Goal: Information Seeking & Learning: Learn about a topic

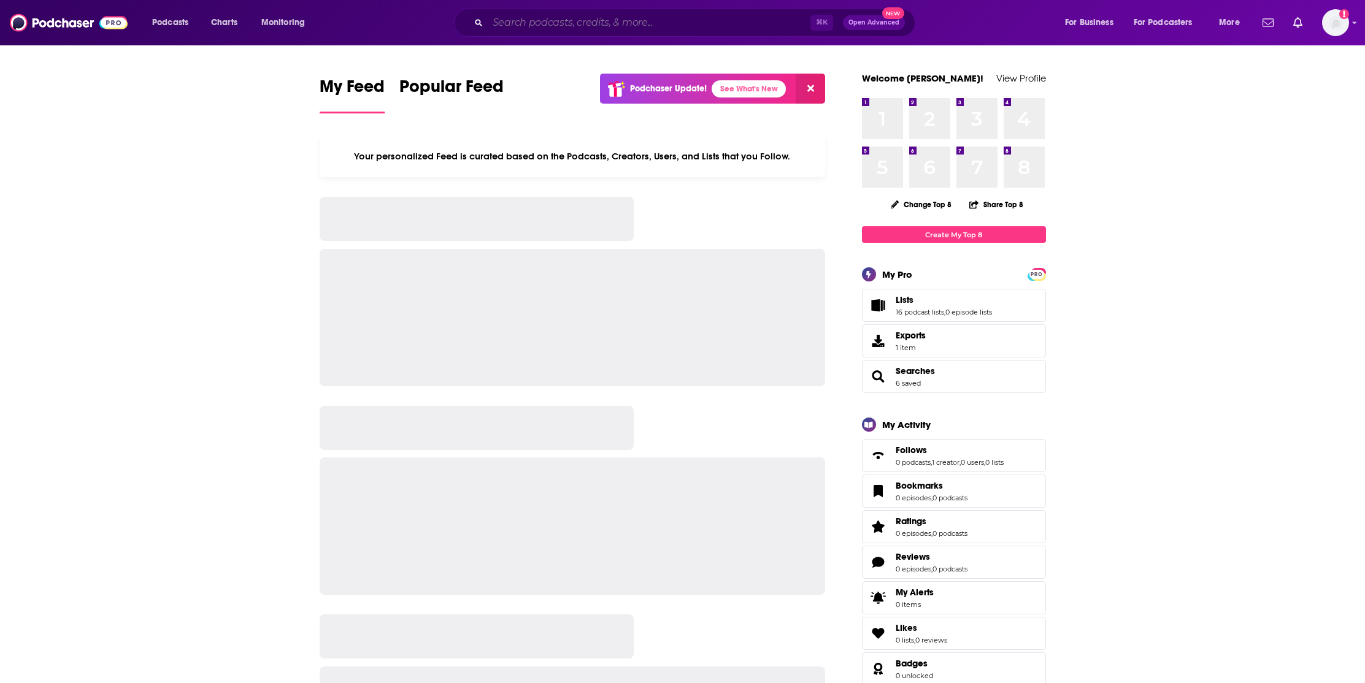
click at [582, 21] on input "Search podcasts, credits, & more..." at bounding box center [649, 23] width 323 height 20
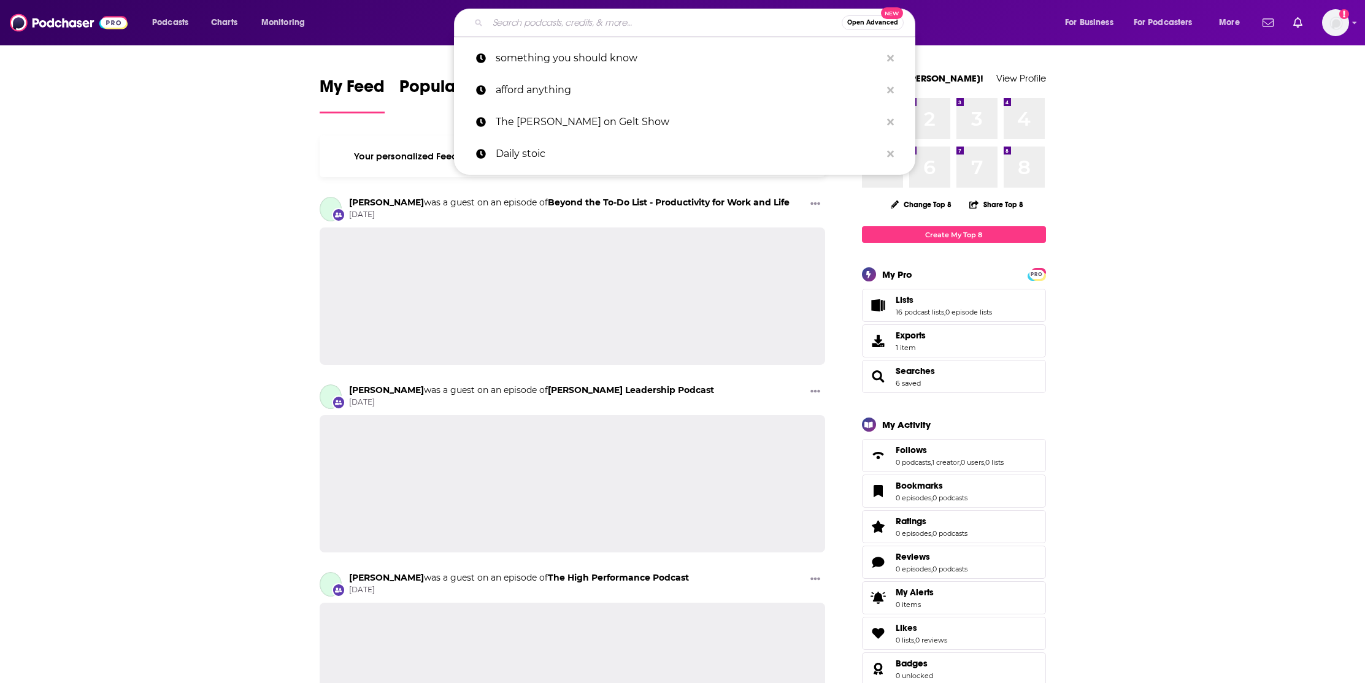
paste input "Aspire with [PERSON_NAME]"
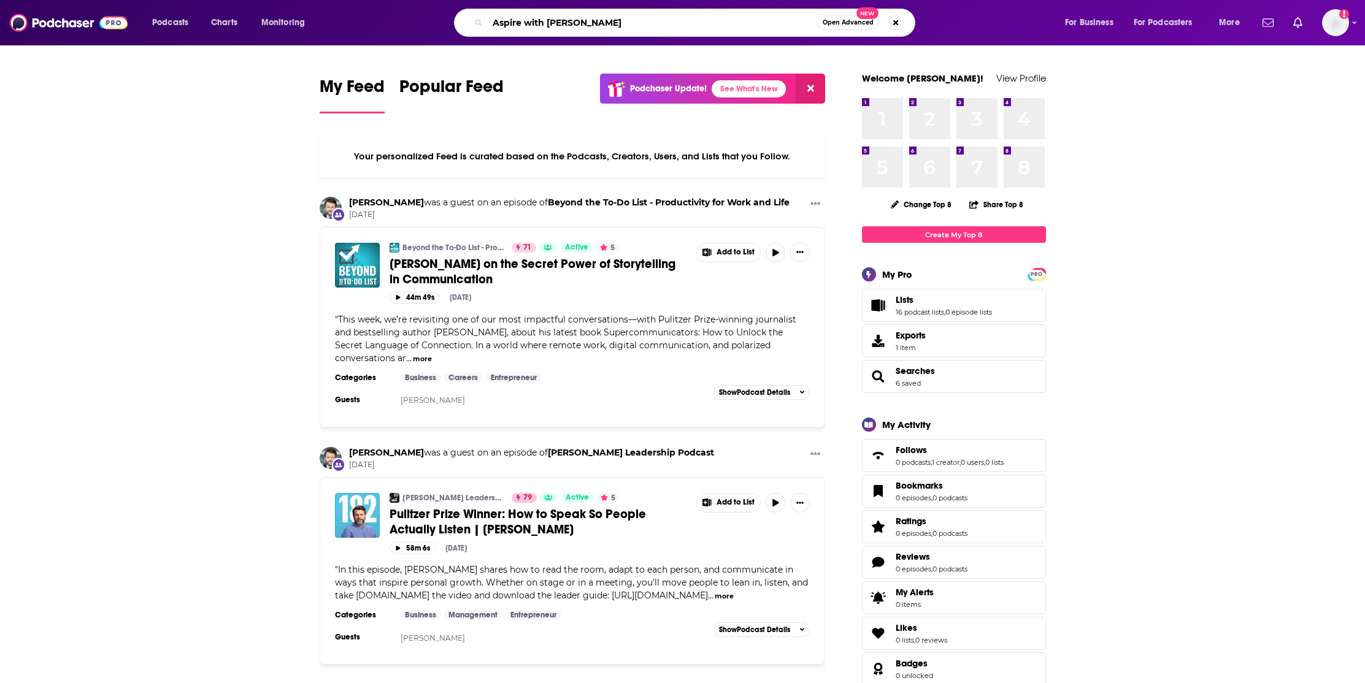
type input "Aspire with [PERSON_NAME]"
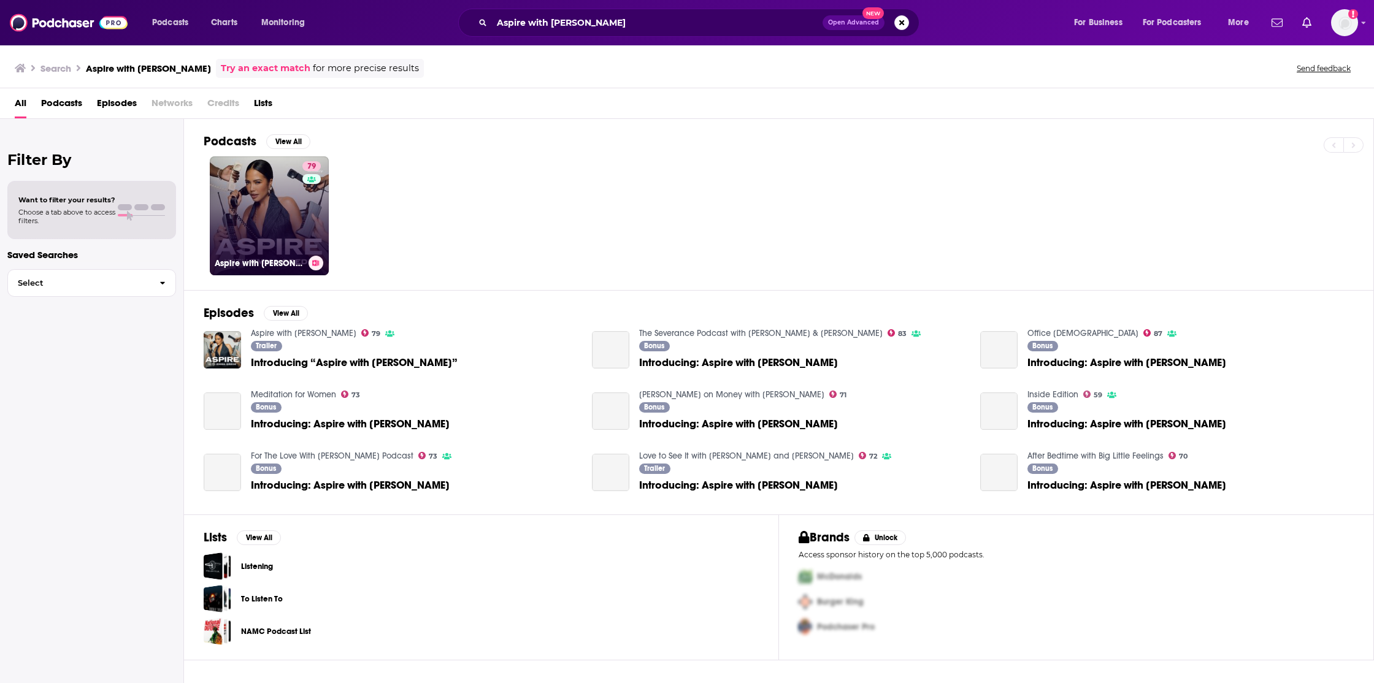
click at [275, 211] on link "79 Aspire with [PERSON_NAME]" at bounding box center [269, 215] width 119 height 119
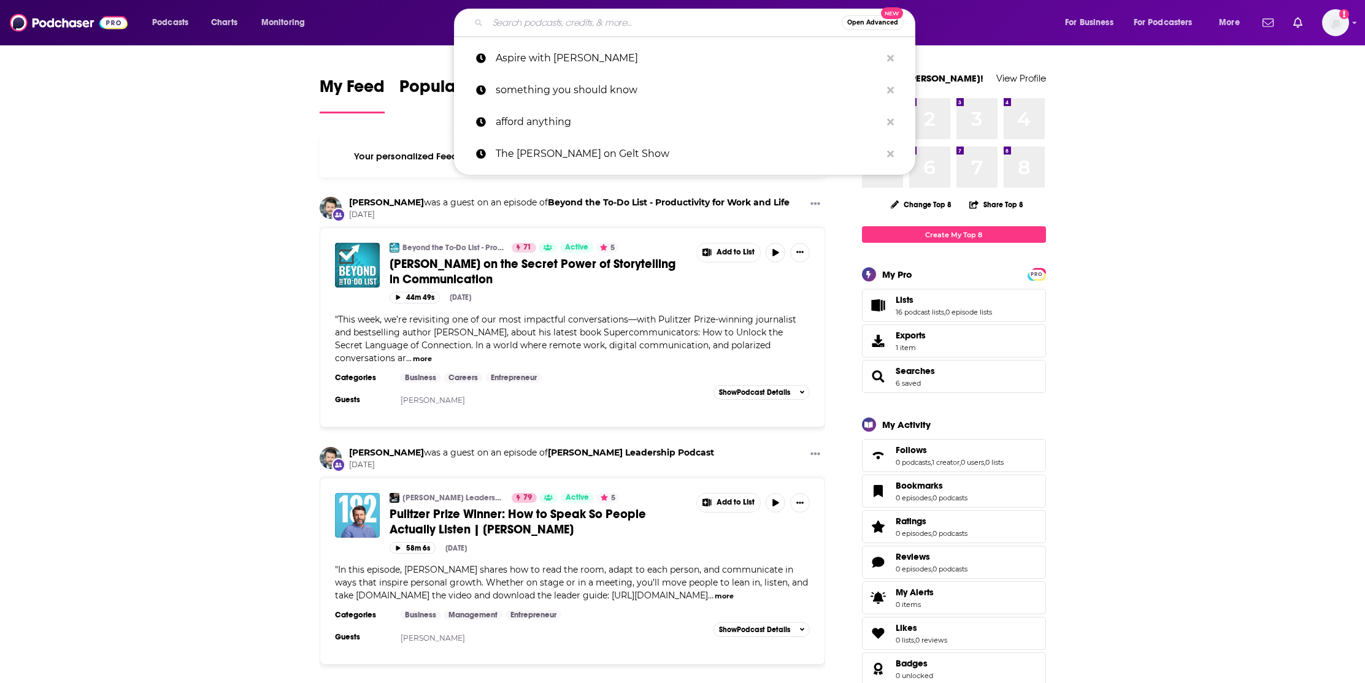
click at [498, 17] on input "Search podcasts, credits, & more..." at bounding box center [665, 23] width 354 height 20
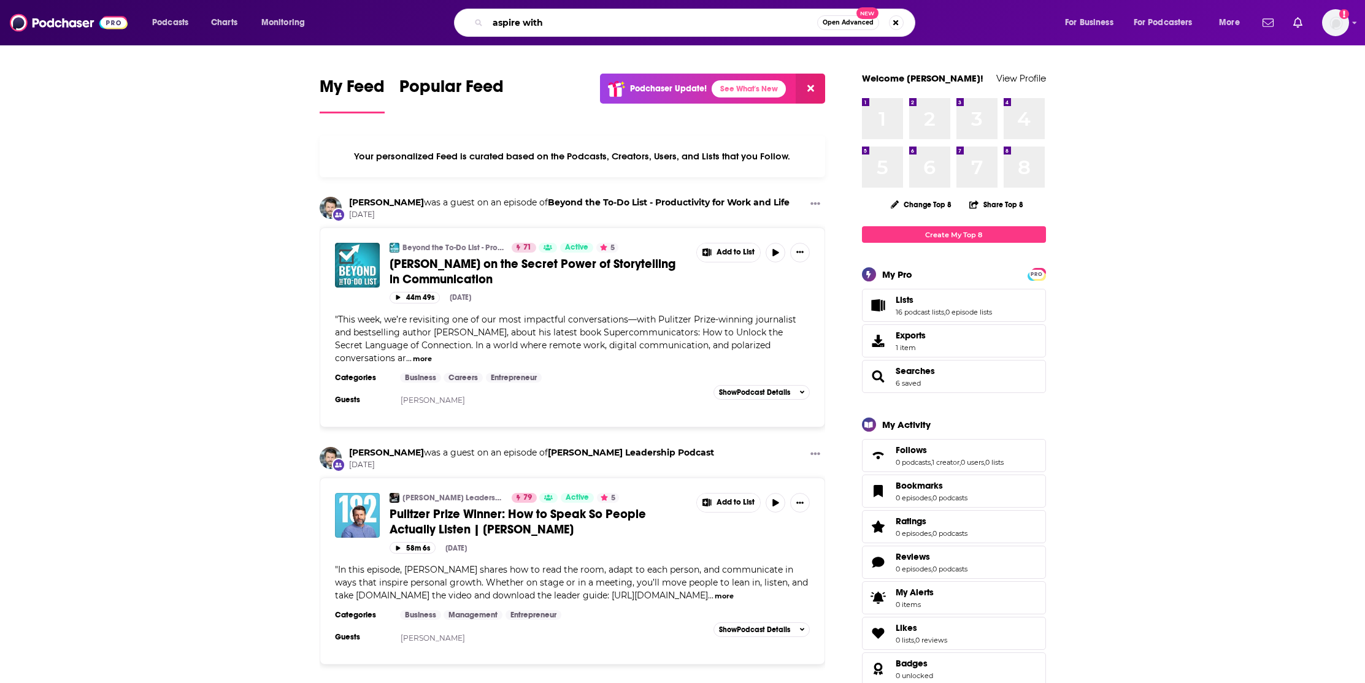
paste input "[PERSON_NAME]"
type input "aspire with [PERSON_NAME]"
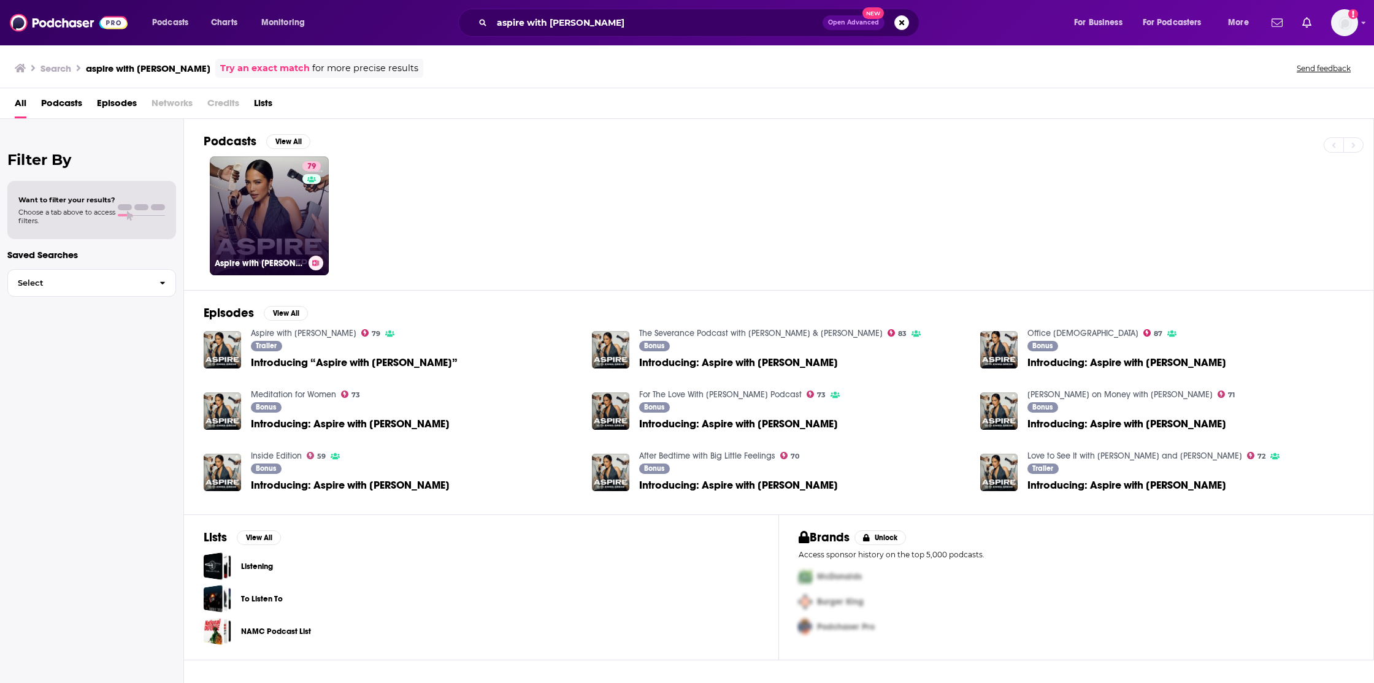
click at [283, 207] on link "79 Aspire with [PERSON_NAME]" at bounding box center [269, 215] width 119 height 119
